Goal: Navigation & Orientation: Find specific page/section

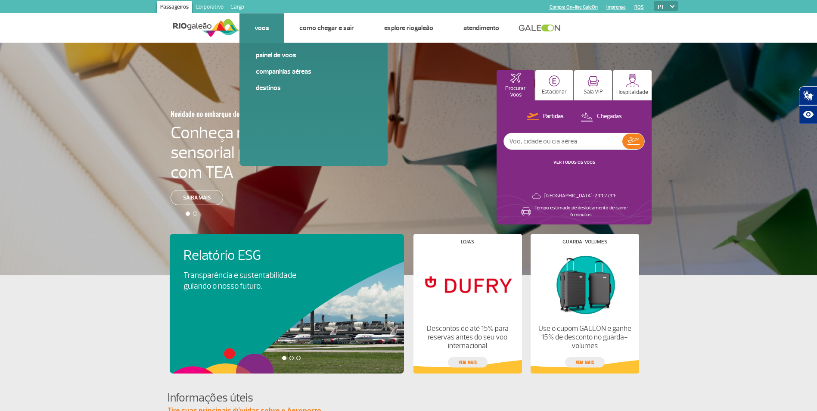
click at [274, 58] on link "Painel de voos" at bounding box center [313, 54] width 115 height 9
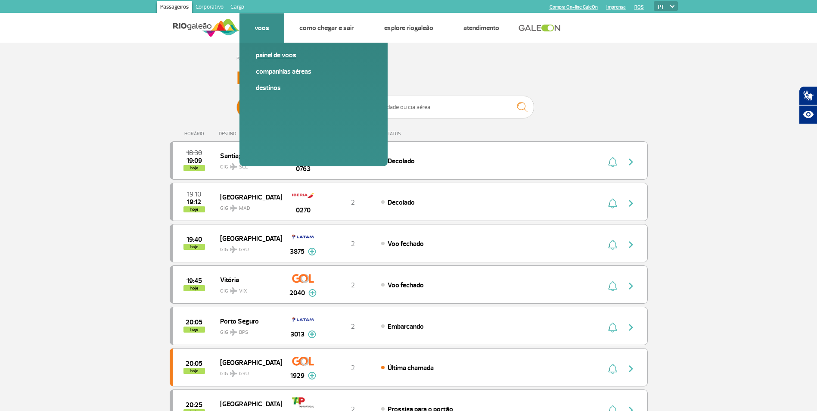
click at [274, 53] on link "Painel de voos" at bounding box center [313, 54] width 115 height 9
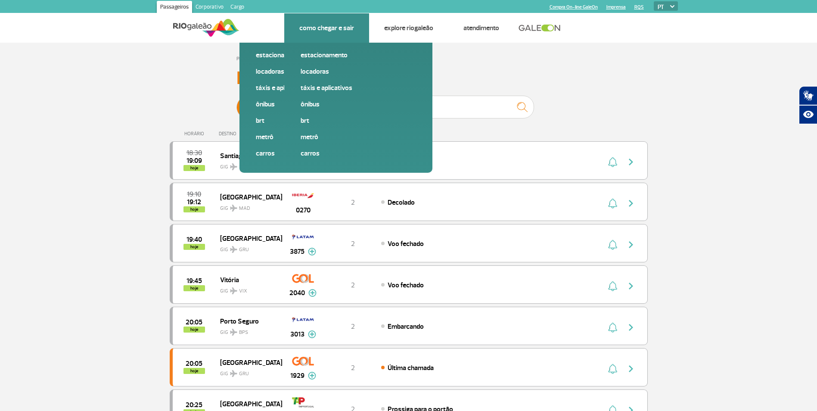
click at [338, 31] on link "Como chegar e sair" at bounding box center [326, 28] width 55 height 9
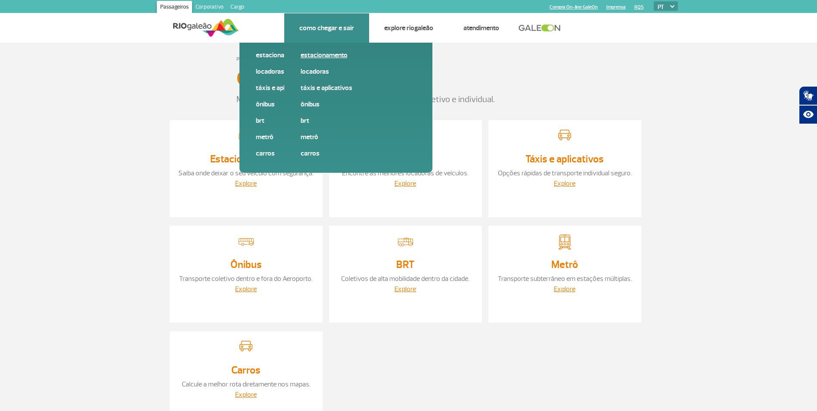
click at [338, 53] on link "Estacionamento" at bounding box center [358, 54] width 115 height 9
